Goal: Transaction & Acquisition: Purchase product/service

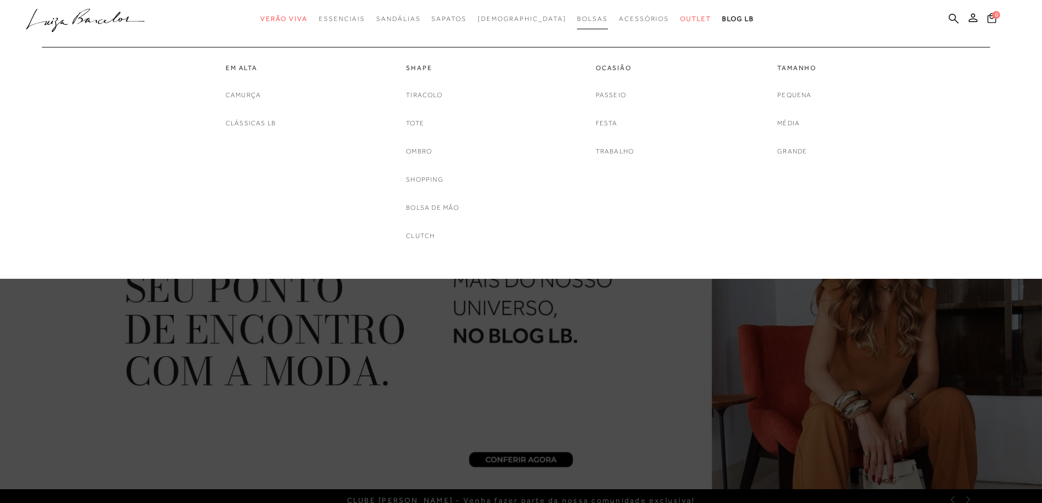
click at [577, 19] on span "Bolsas" at bounding box center [592, 19] width 31 height 8
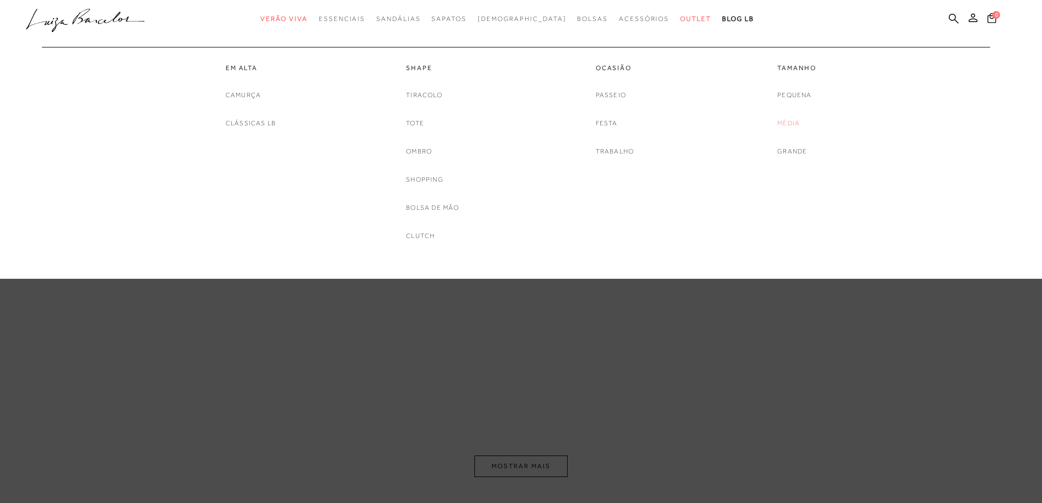
click at [792, 123] on link "Média" at bounding box center [788, 123] width 23 height 12
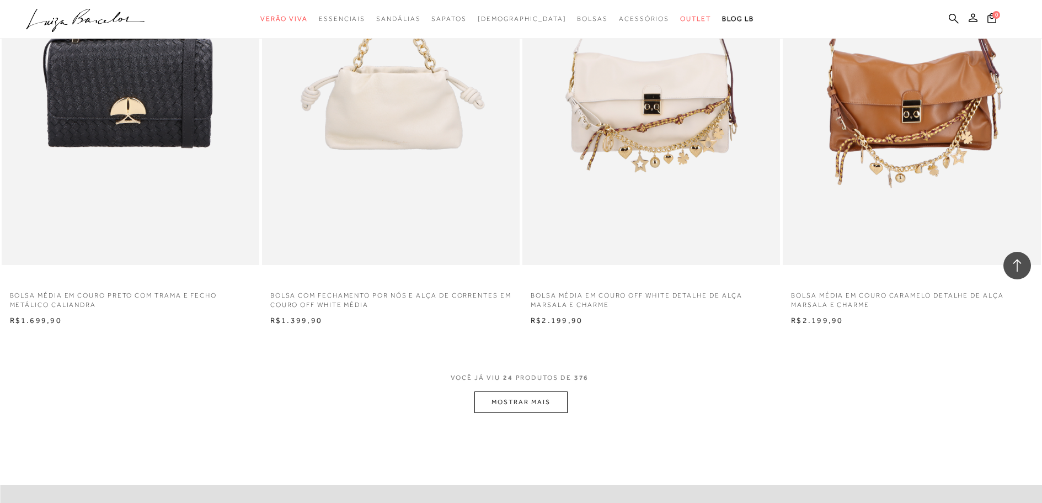
scroll to position [2537, 0]
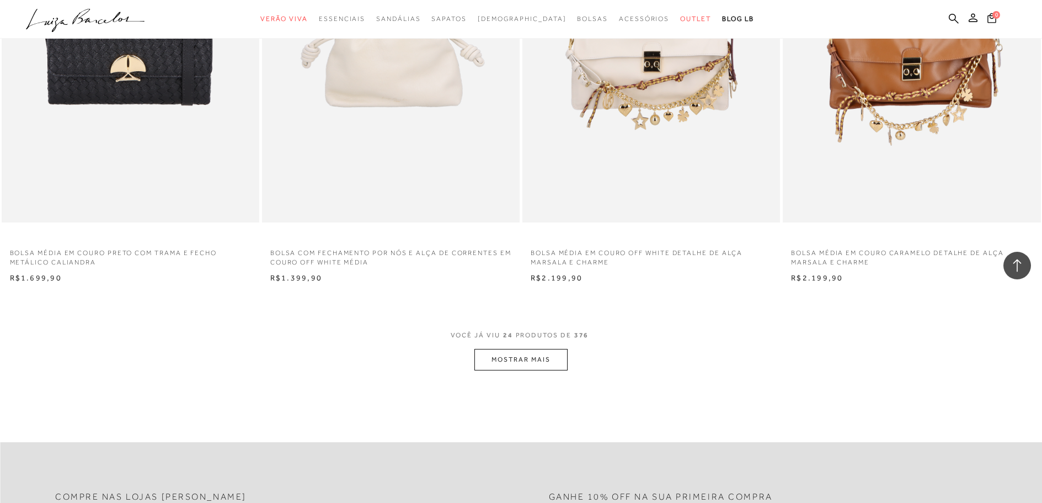
click at [531, 357] on button "MOSTRAR MAIS" at bounding box center [520, 360] width 93 height 22
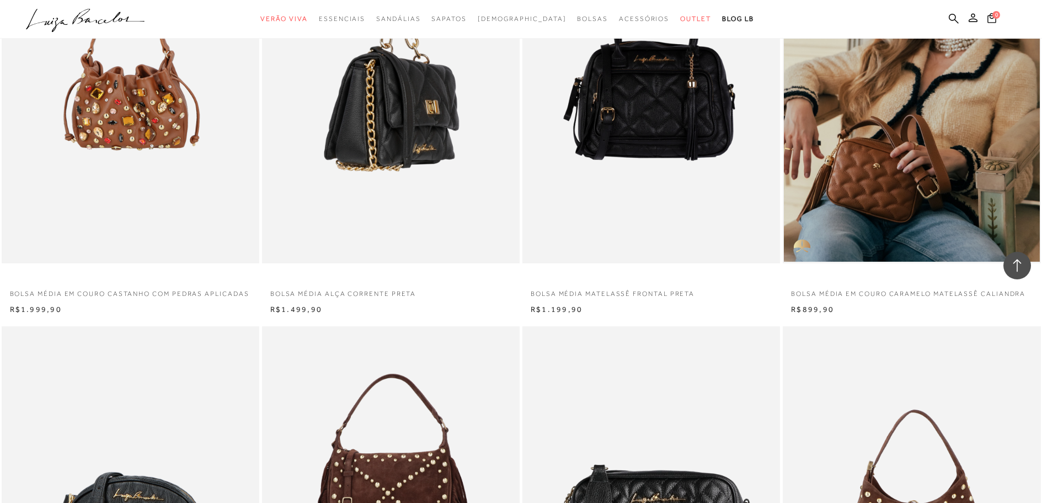
scroll to position [3861, 0]
